Goal: Task Accomplishment & Management: Manage account settings

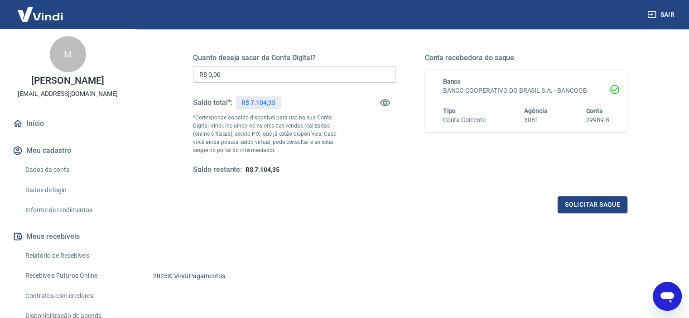
click at [65, 175] on link "Dados da conta" at bounding box center [73, 170] width 103 height 19
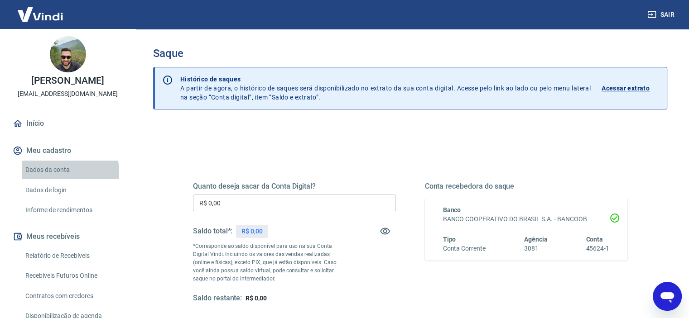
click at [62, 172] on link "Dados da conta" at bounding box center [73, 170] width 103 height 19
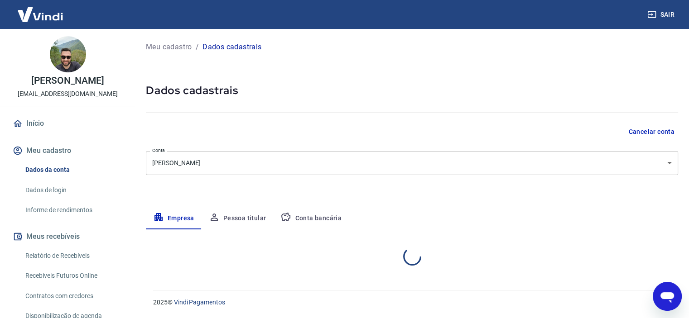
select select "SC"
